Goal: Information Seeking & Learning: Learn about a topic

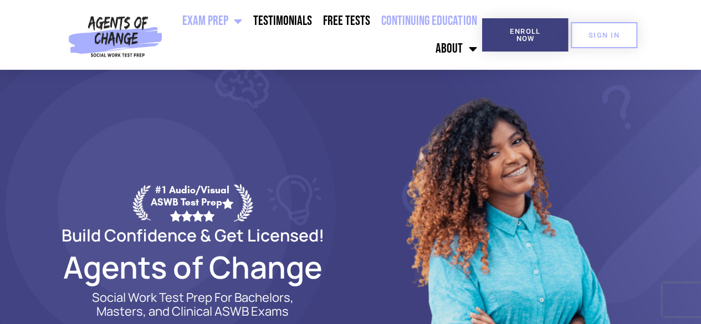
click at [427, 14] on link "Continuing Education" at bounding box center [429, 21] width 106 height 28
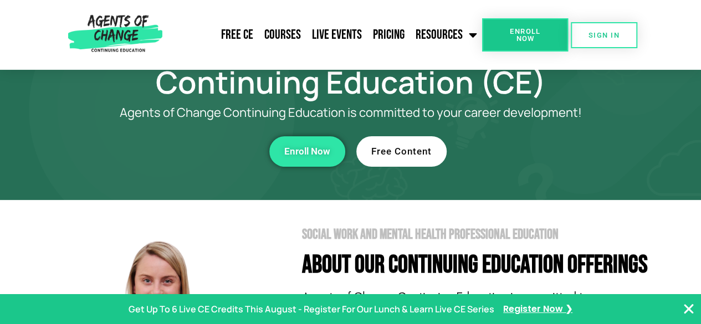
click at [421, 154] on span "Free Content" at bounding box center [401, 151] width 60 height 9
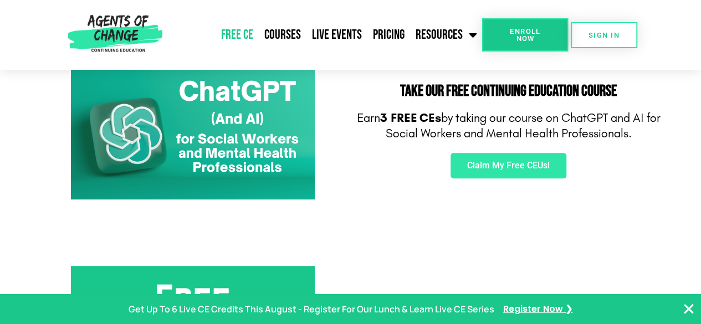
scroll to position [222, 0]
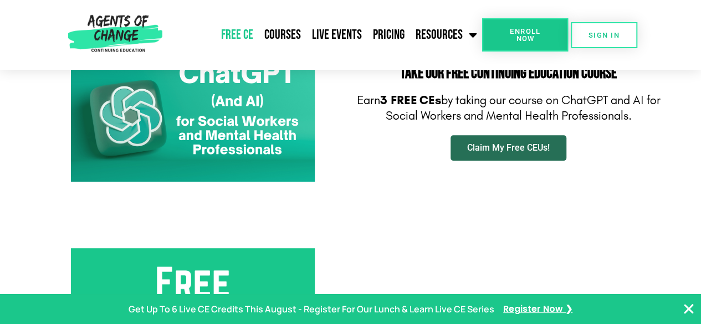
click at [479, 151] on span "Claim My Free CEUs!" at bounding box center [508, 148] width 83 height 9
